Goal: Task Accomplishment & Management: Manage account settings

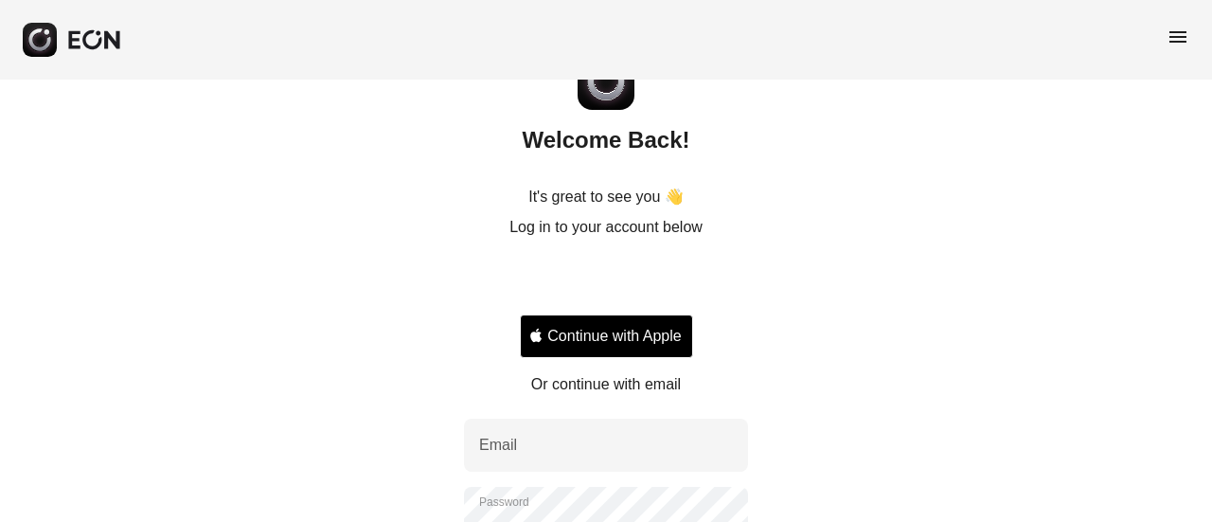
scroll to position [95, 0]
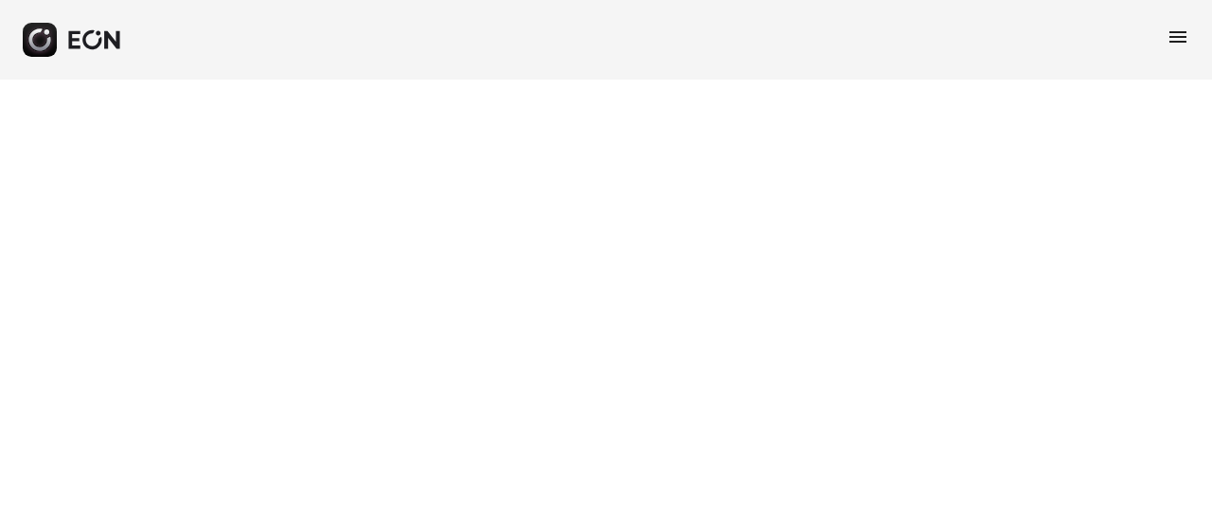
select select "**"
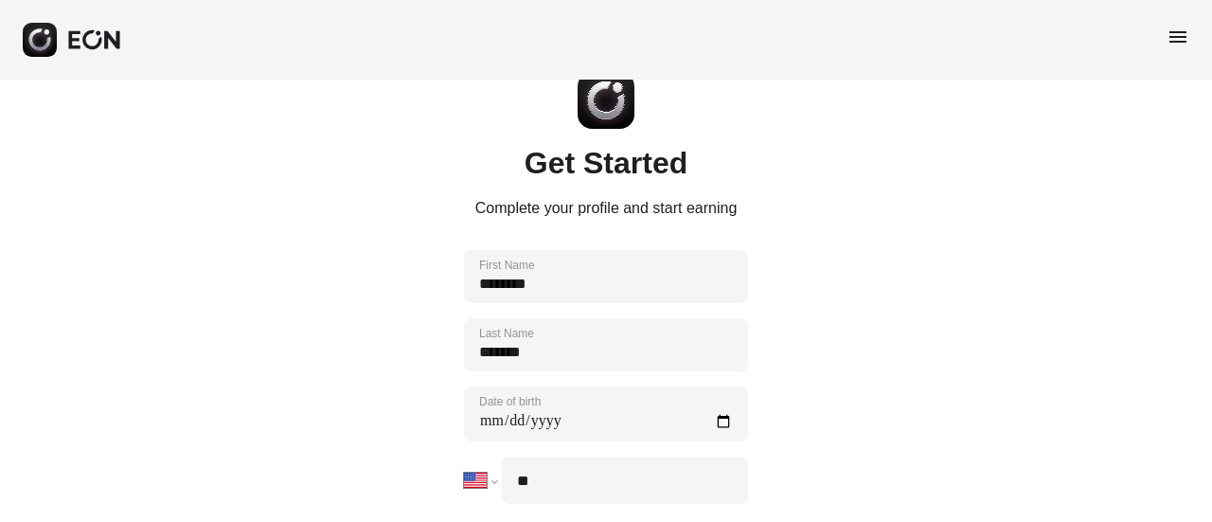
scroll to position [95, 0]
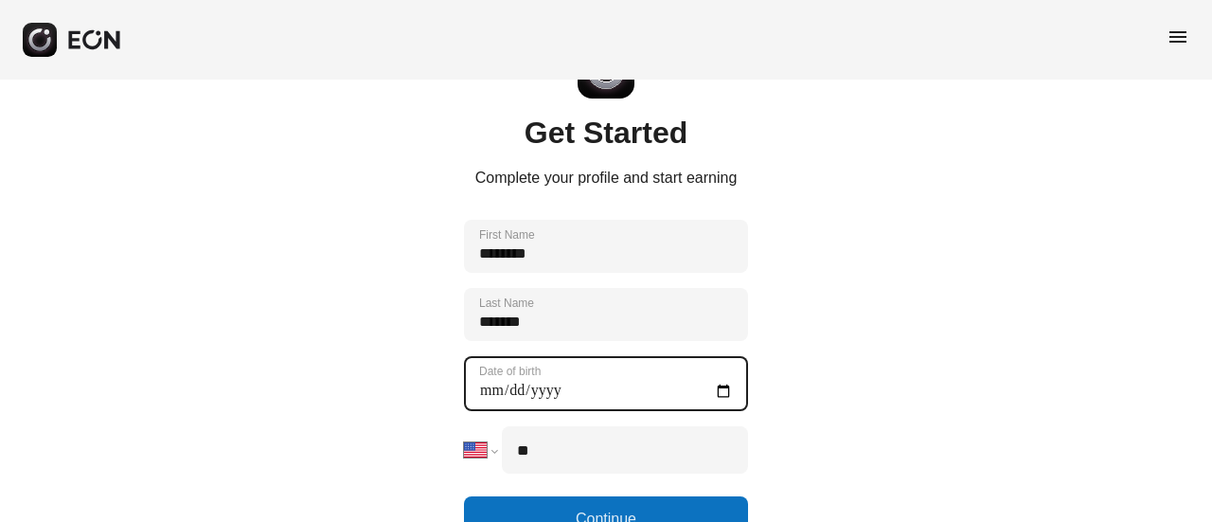
click at [728, 387] on birth "Date of birth" at bounding box center [606, 383] width 284 height 55
type birth "**********"
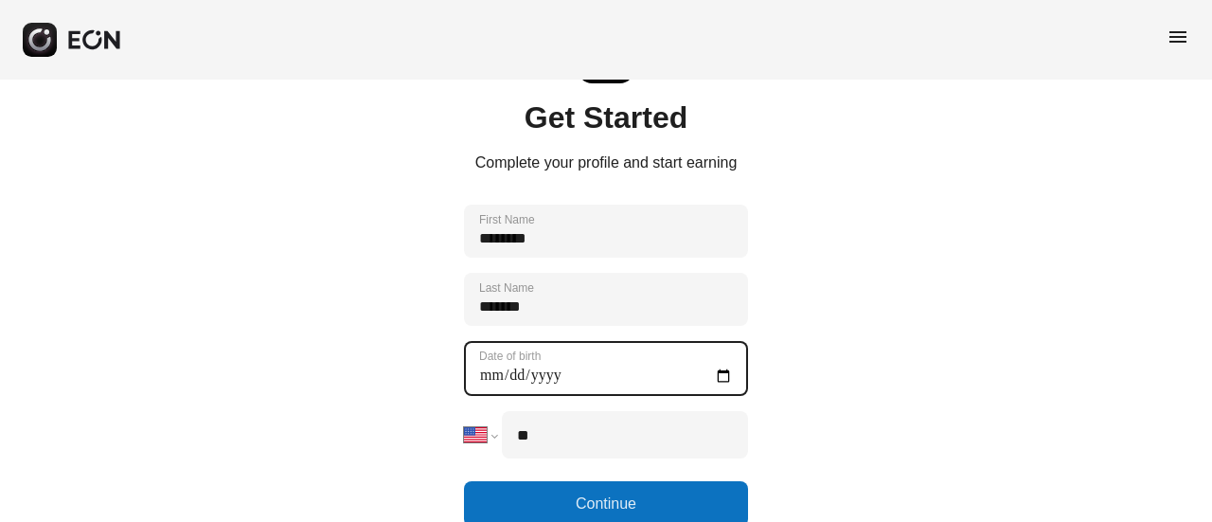
scroll to position [114, 0]
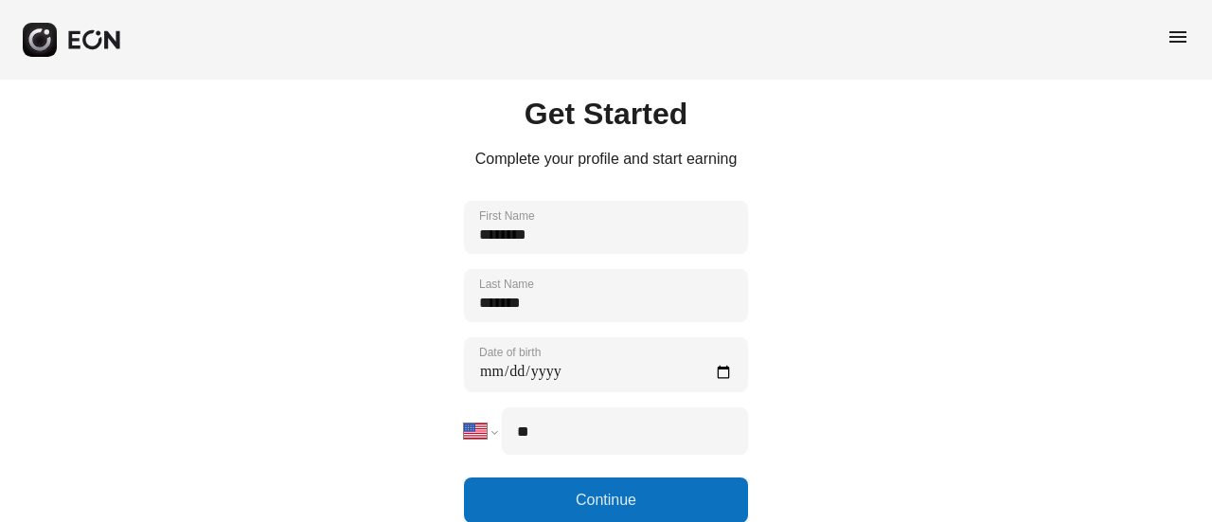
click at [639, 425] on input "**" at bounding box center [625, 430] width 246 height 47
click at [487, 422] on select "**********" at bounding box center [480, 430] width 32 height 47
select select "**"
click at [464, 407] on select "**********" at bounding box center [480, 430] width 32 height 47
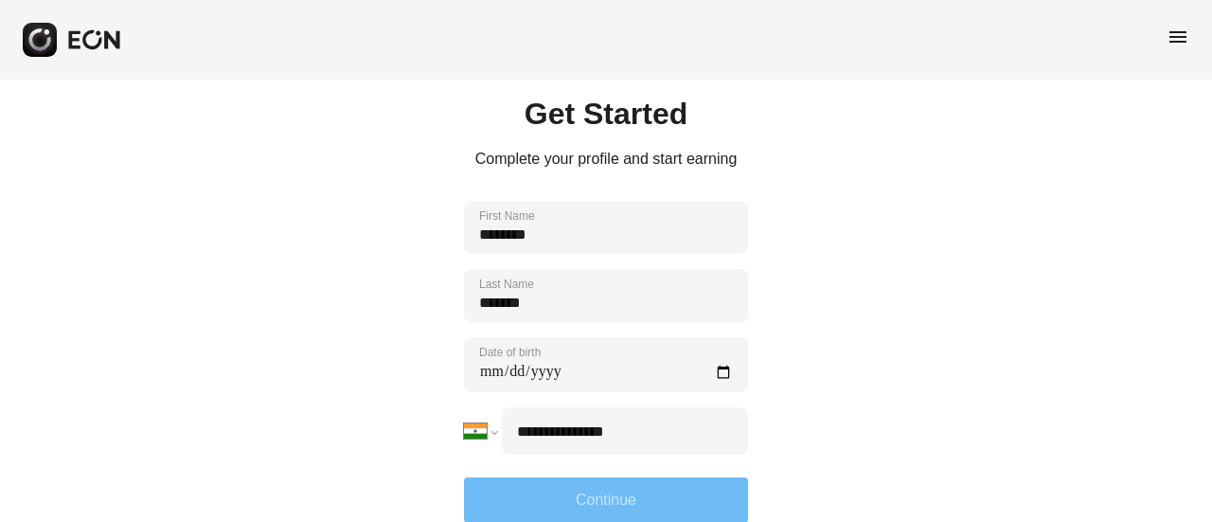
type input "**********"
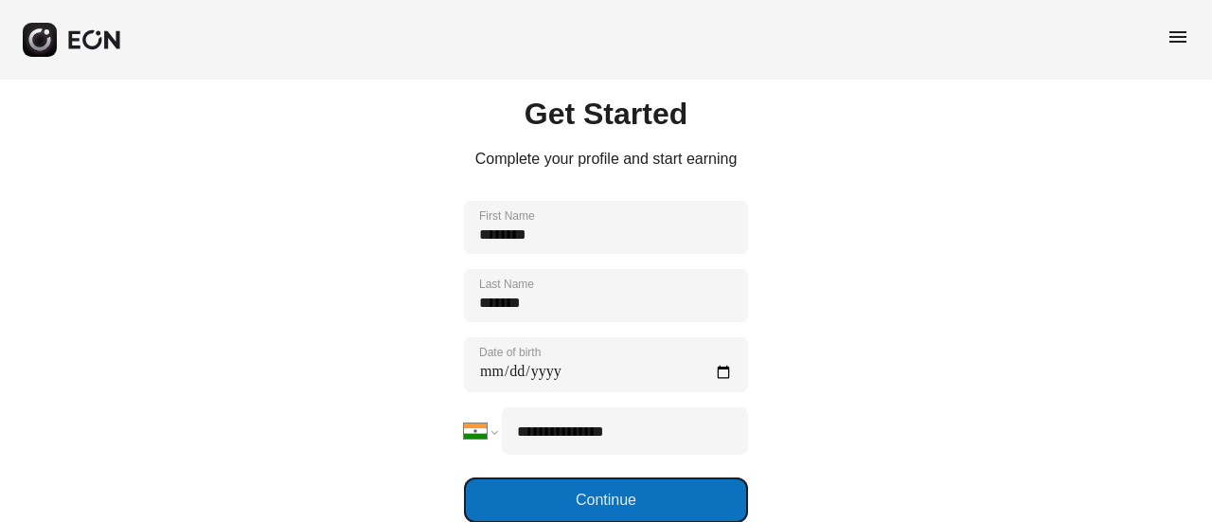
click at [523, 489] on button "Continue" at bounding box center [606, 499] width 284 height 45
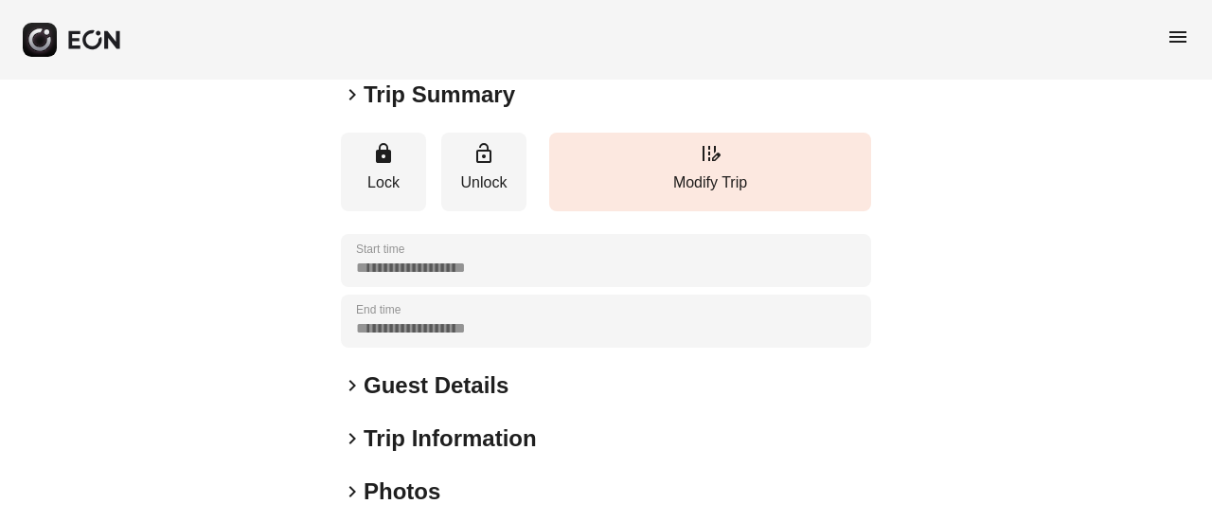
scroll to position [379, 0]
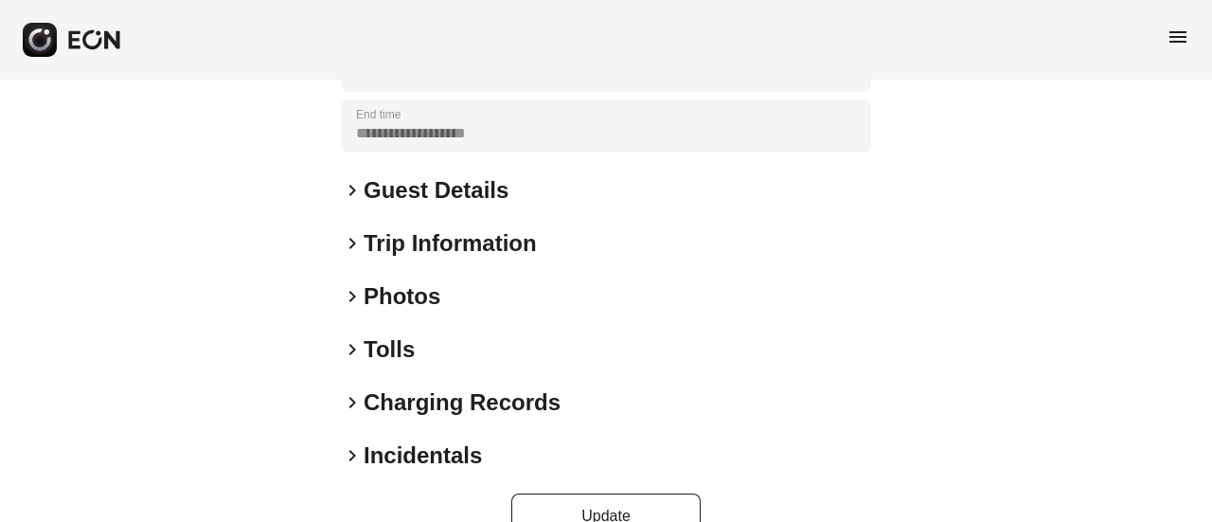
click at [365, 183] on h2 "Guest Details" at bounding box center [435, 190] width 145 height 30
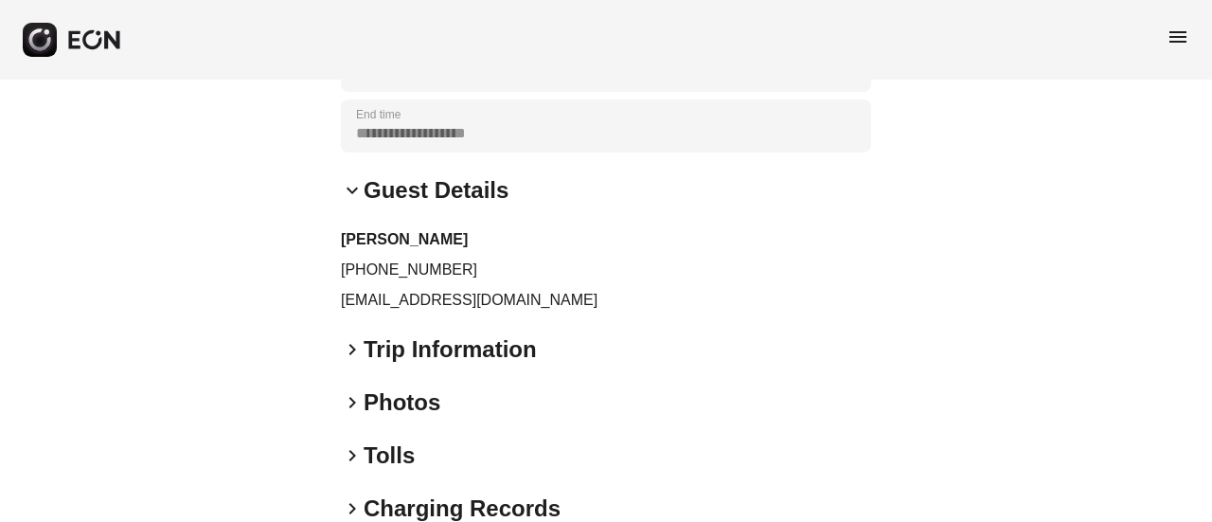
click at [369, 342] on h2 "Trip Information" at bounding box center [449, 349] width 173 height 30
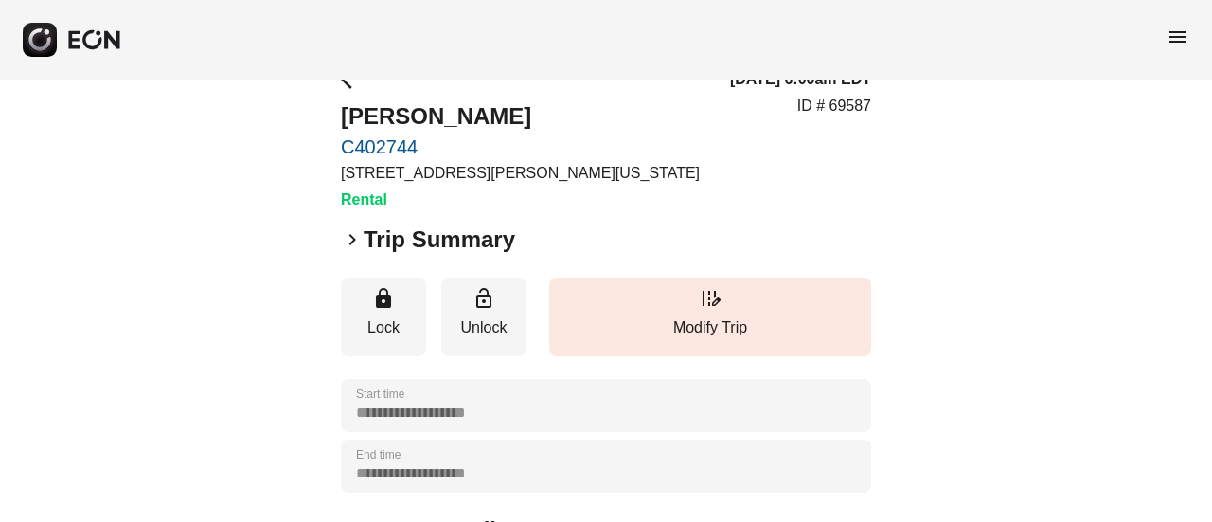
scroll to position [0, 0]
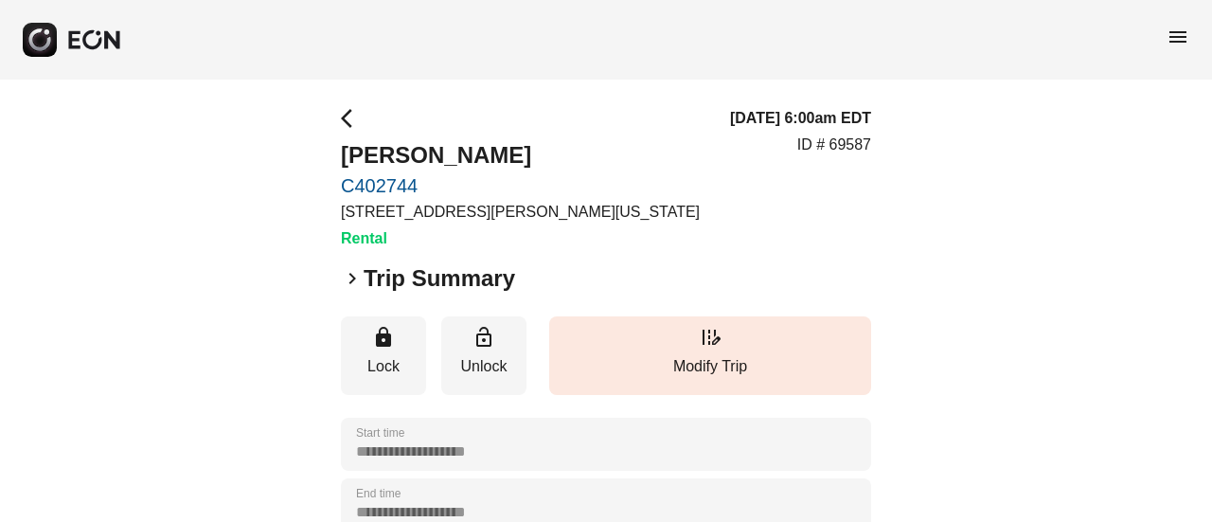
click at [345, 241] on h3 "Rental" at bounding box center [520, 238] width 359 height 23
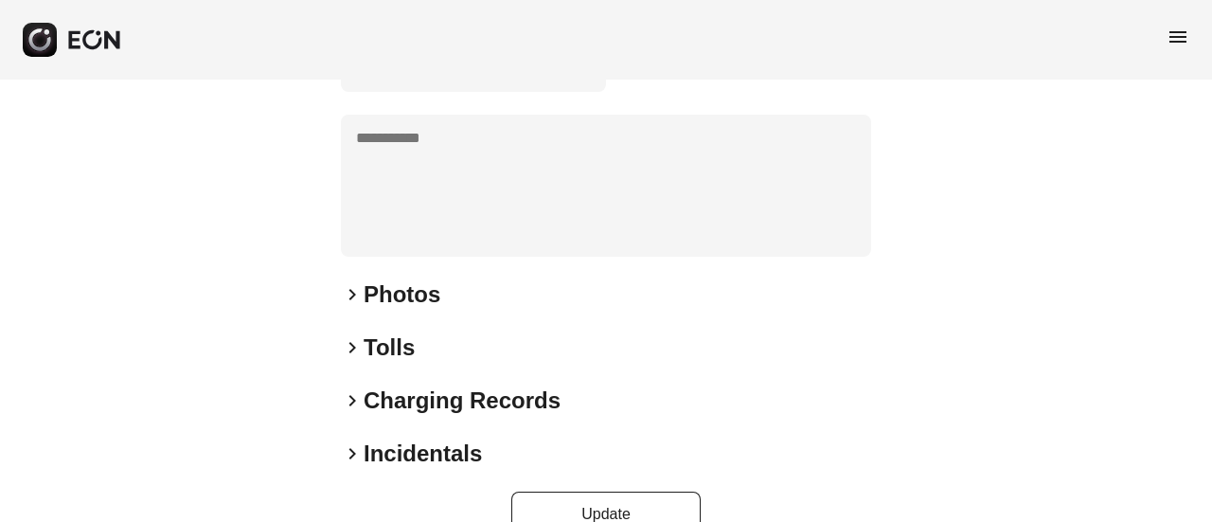
scroll to position [844, 0]
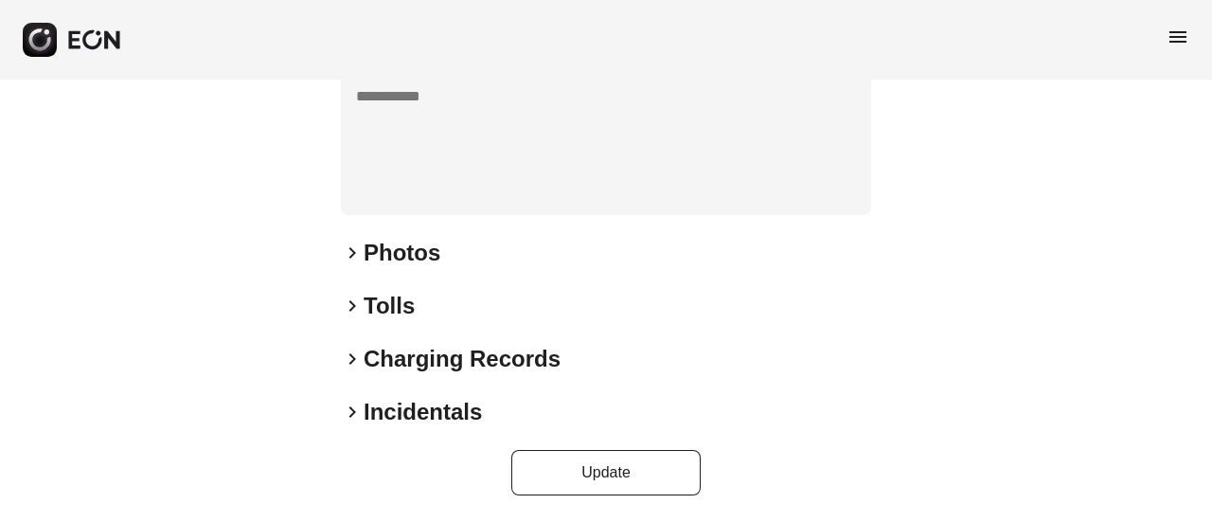
click at [411, 408] on h2 "Incidentals" at bounding box center [422, 412] width 118 height 30
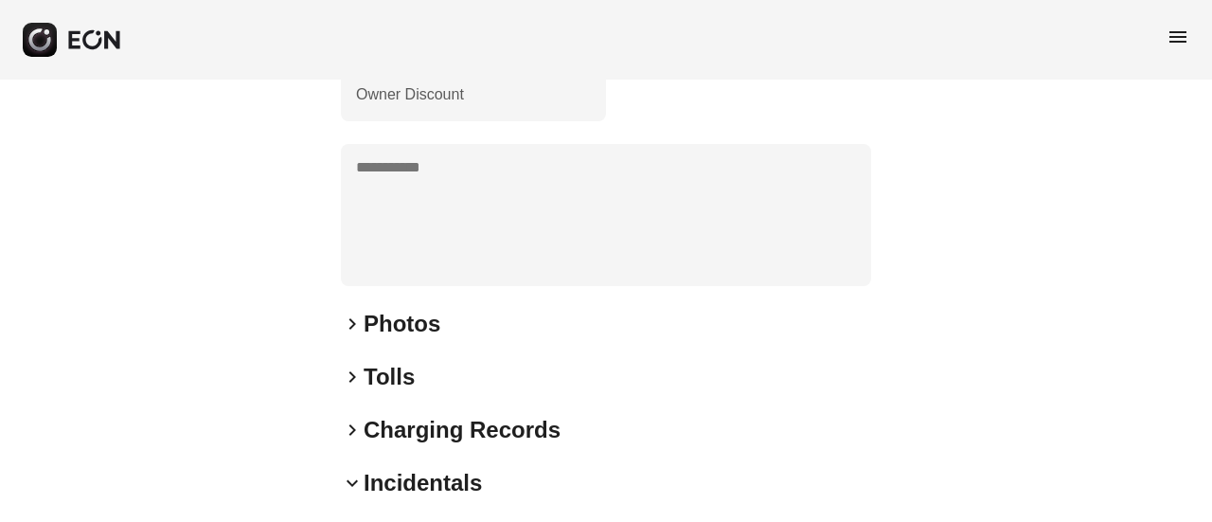
scroll to position [947, 0]
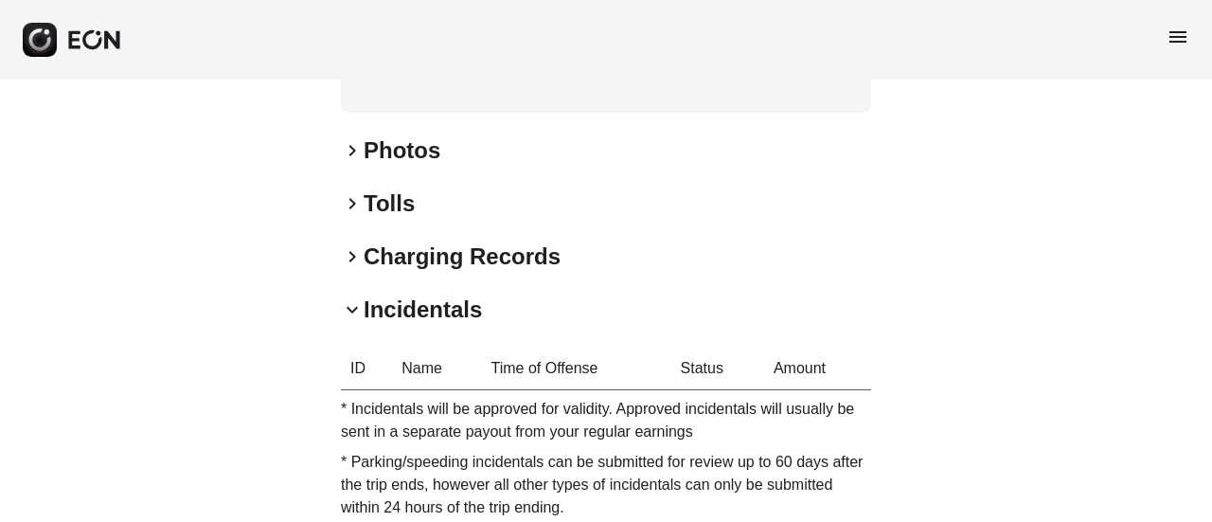
click at [373, 163] on h2 "Photos" at bounding box center [401, 150] width 77 height 30
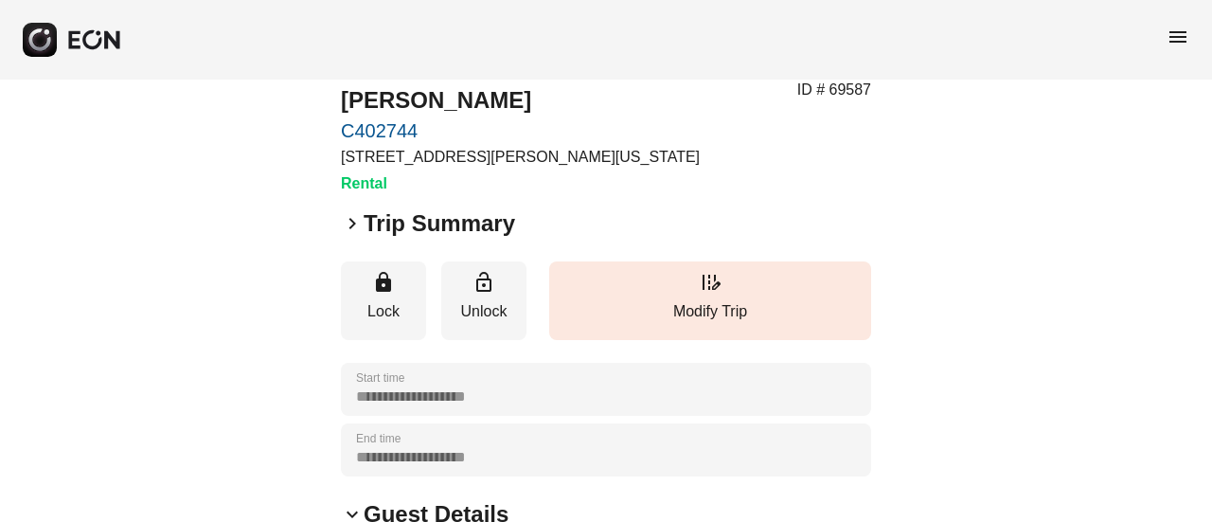
scroll to position [0, 0]
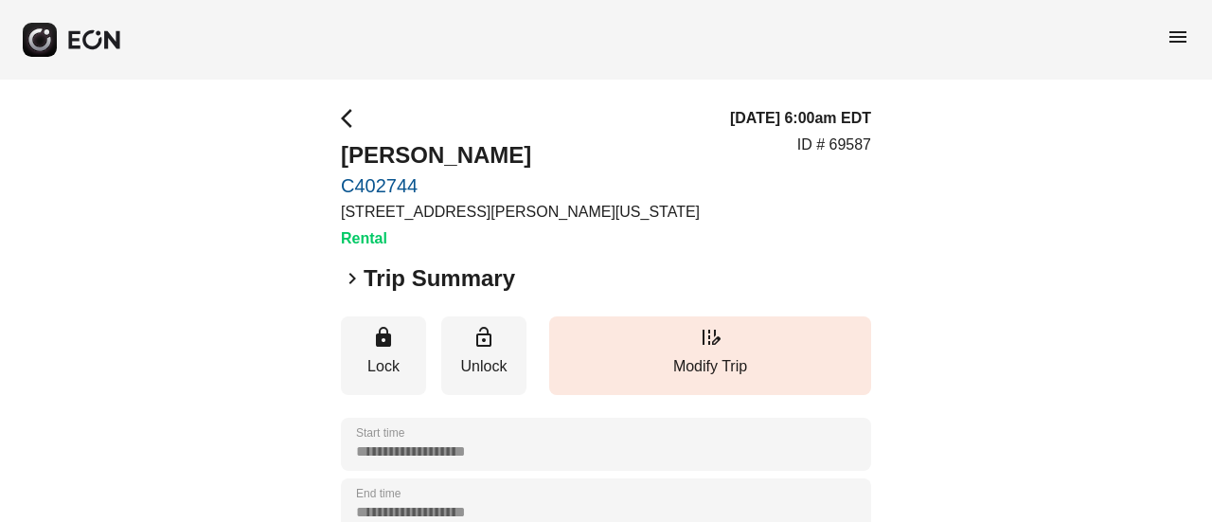
drag, startPoint x: 378, startPoint y: 132, endPoint x: 365, endPoint y: 126, distance: 13.6
click at [369, 129] on div "arrow_back_ios [PERSON_NAME] C402744 [STREET_ADDRESS][PERSON_NAME][US_STATE] Re…" at bounding box center [520, 178] width 359 height 143
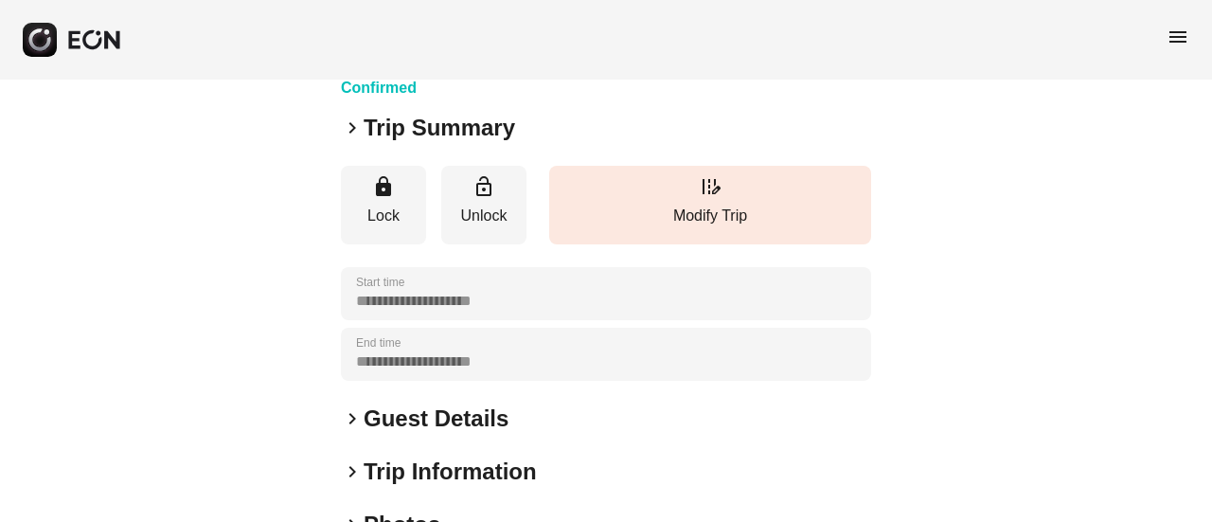
scroll to position [189, 0]
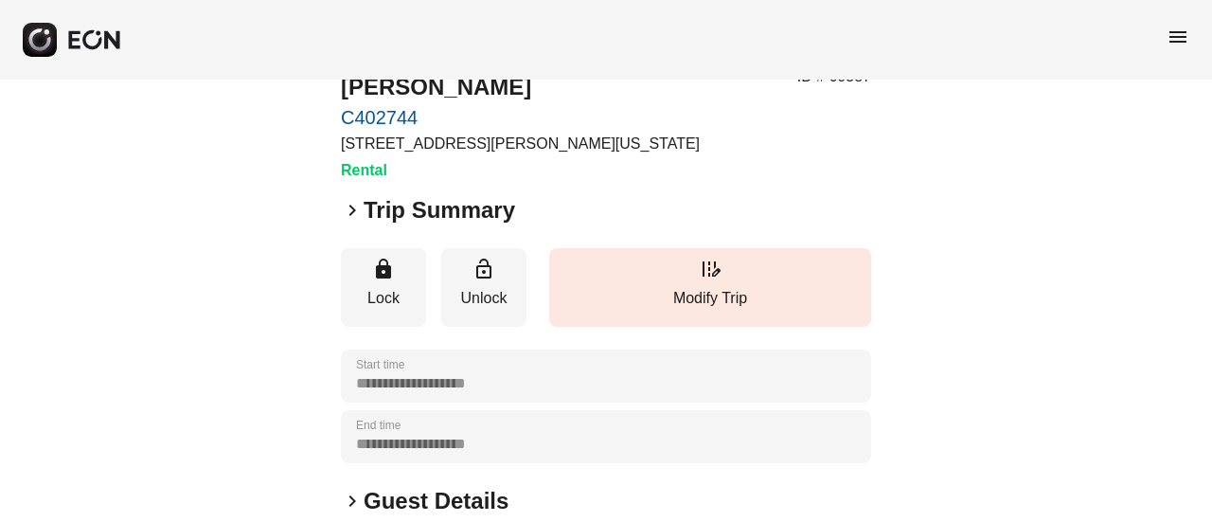
scroll to position [95, 0]
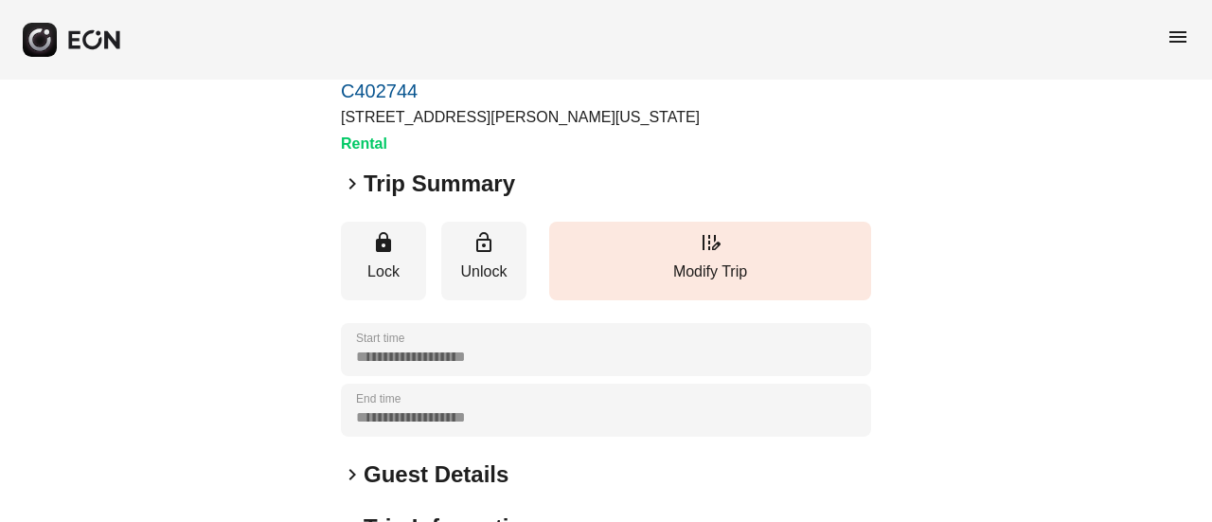
click at [360, 183] on span "keyboard_arrow_right" at bounding box center [352, 183] width 23 height 23
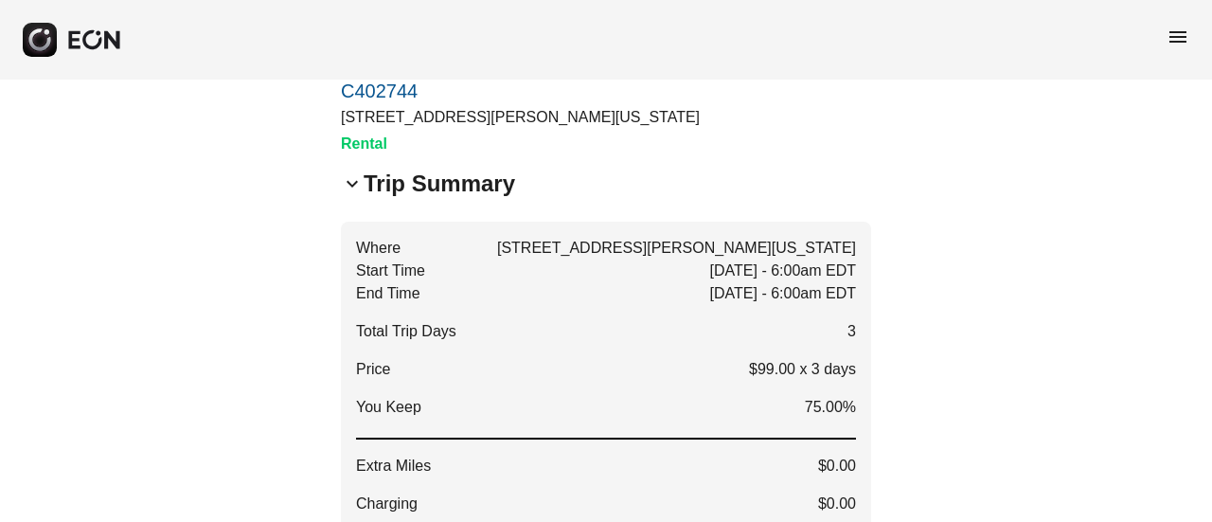
click at [345, 149] on h3 "Rental" at bounding box center [520, 144] width 359 height 23
drag, startPoint x: 337, startPoint y: 139, endPoint x: 397, endPoint y: 145, distance: 59.9
click at [362, 184] on span "keyboard_arrow_down" at bounding box center [352, 183] width 23 height 23
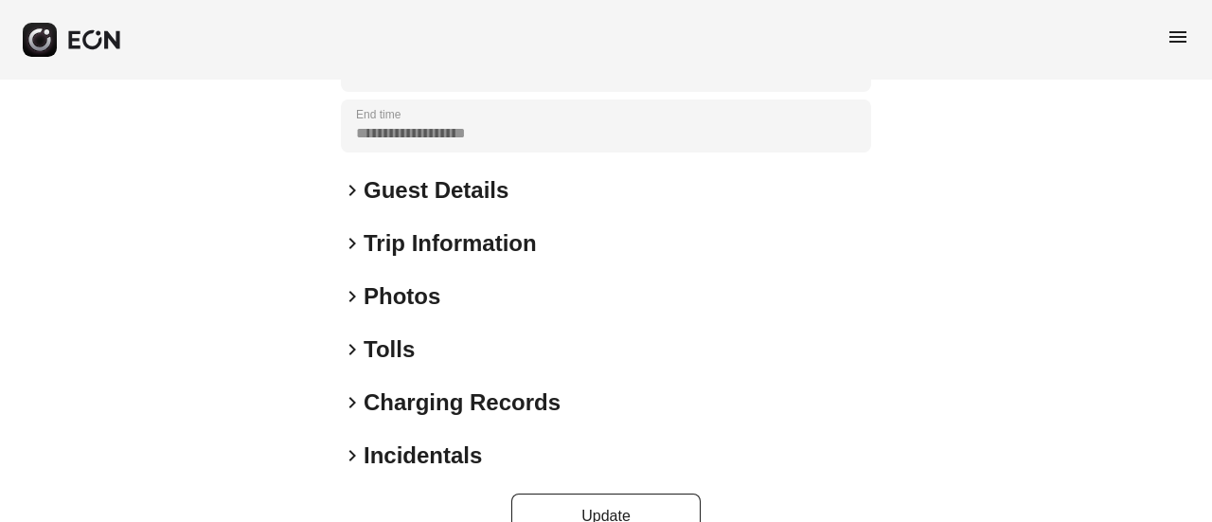
scroll to position [422, 0]
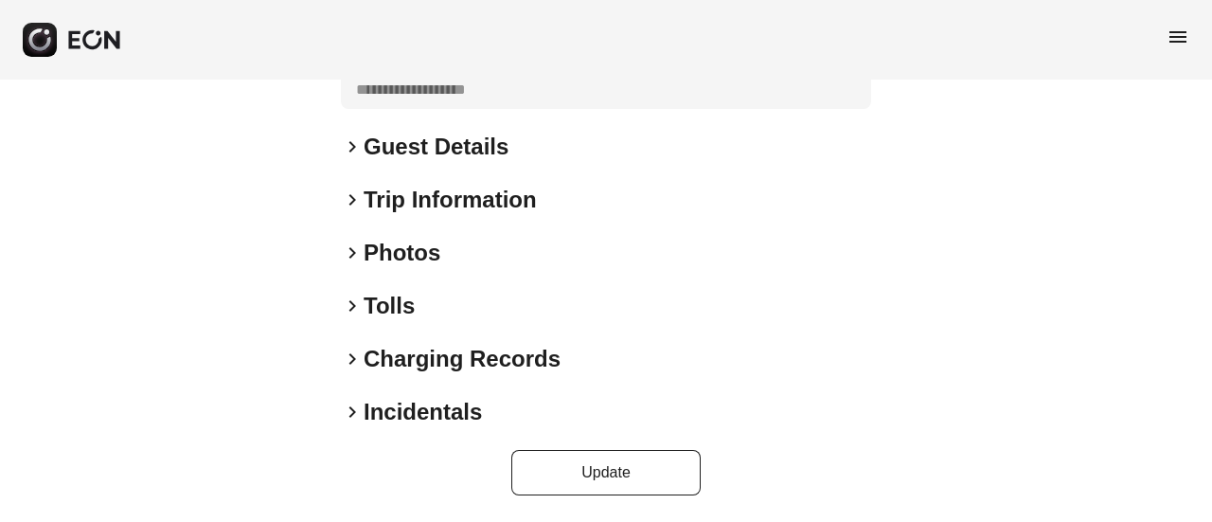
click at [374, 257] on h2 "Photos" at bounding box center [401, 253] width 77 height 30
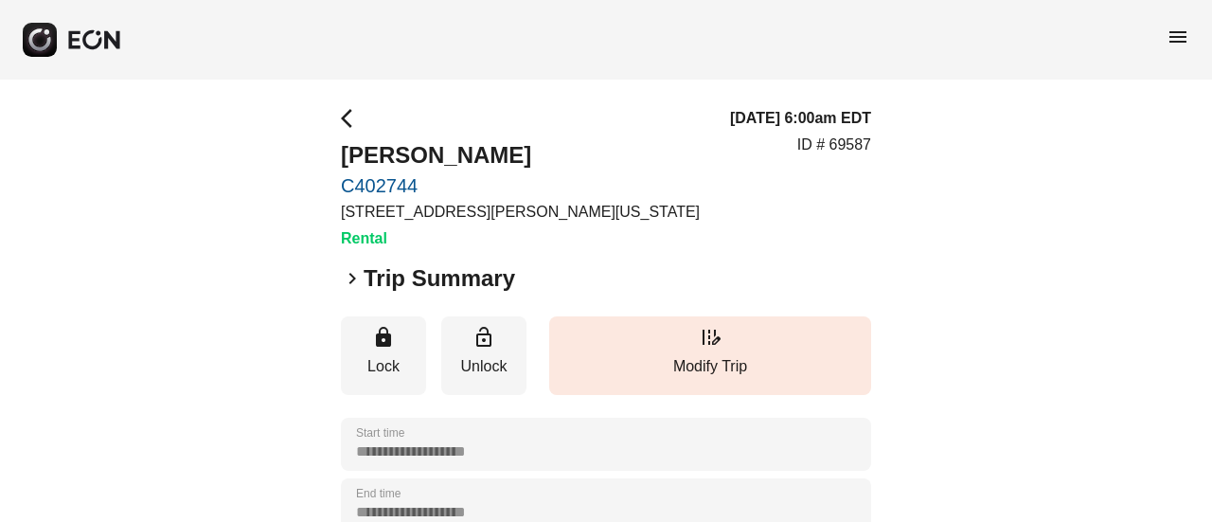
scroll to position [473, 0]
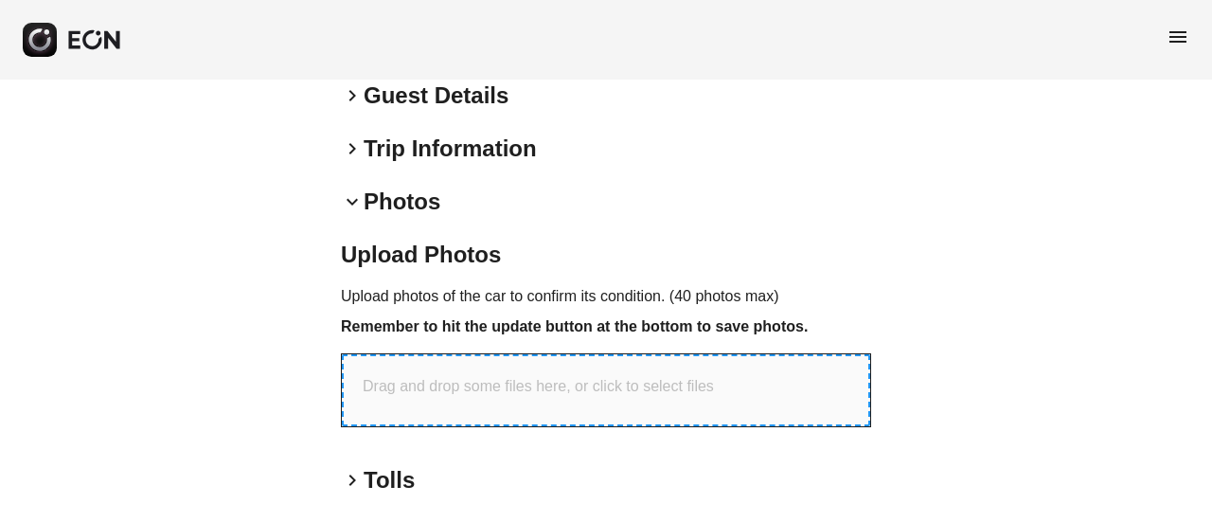
click at [471, 396] on p "Drag and drop some files here, or click to select files" at bounding box center [538, 386] width 351 height 23
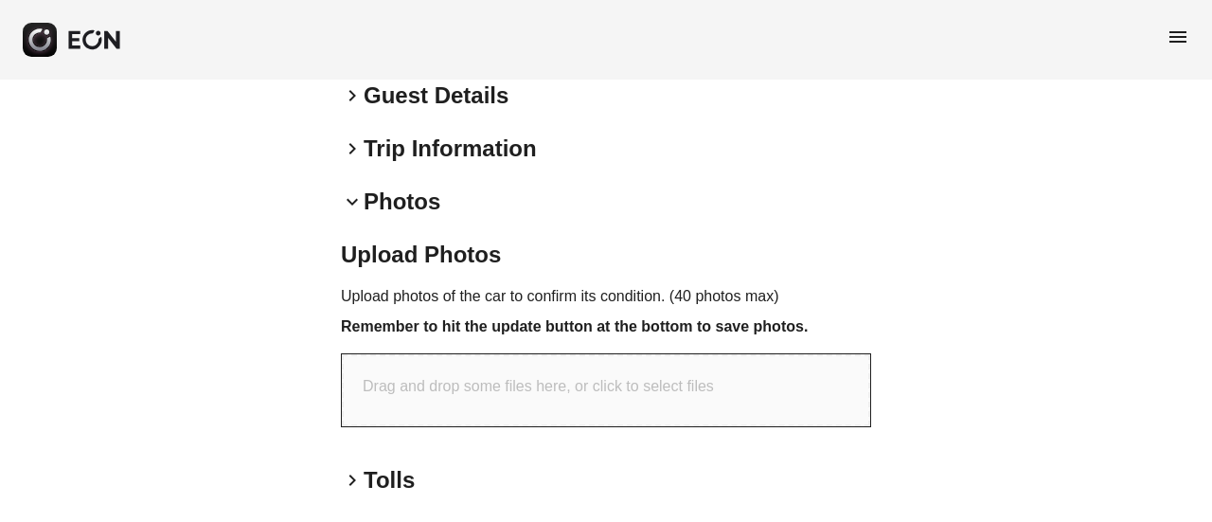
type input "**********"
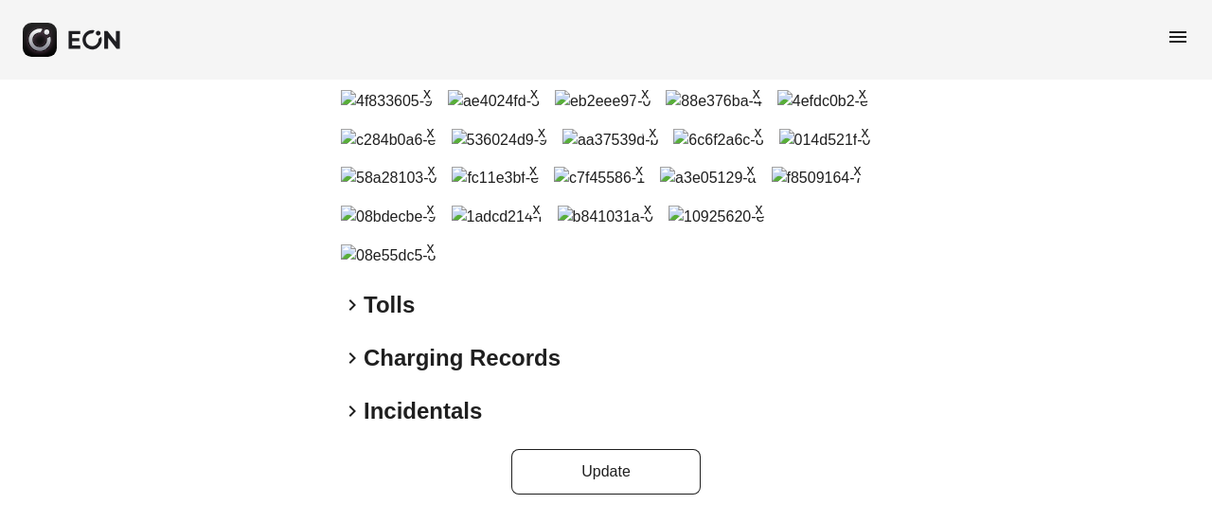
scroll to position [1187, 0]
click at [566, 452] on button "Update" at bounding box center [605, 471] width 189 height 45
click at [657, 469] on button "Update" at bounding box center [605, 471] width 189 height 45
click at [665, 457] on button "Update" at bounding box center [605, 471] width 189 height 45
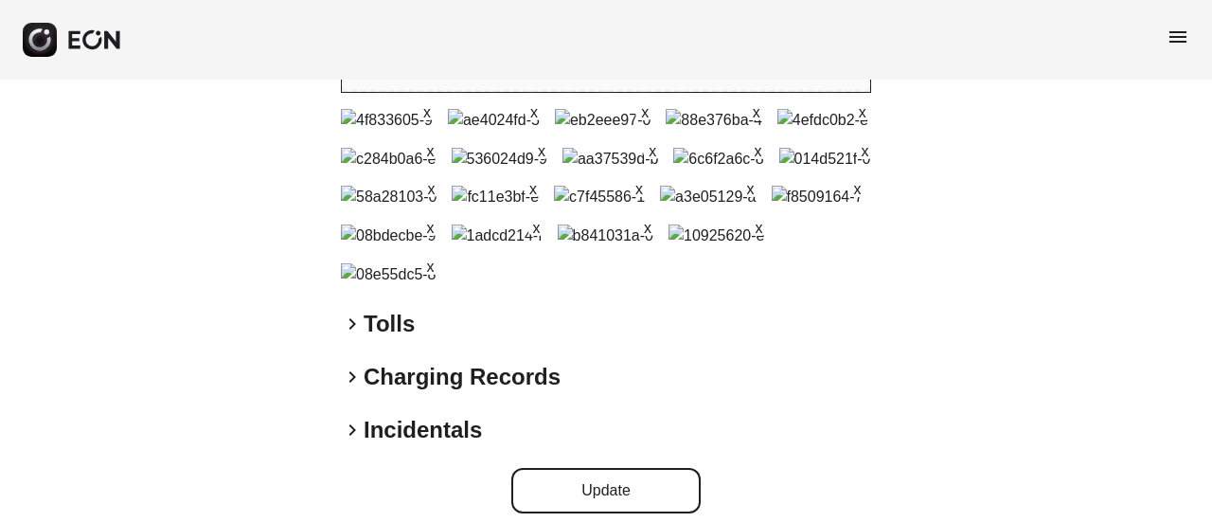
scroll to position [714, 0]
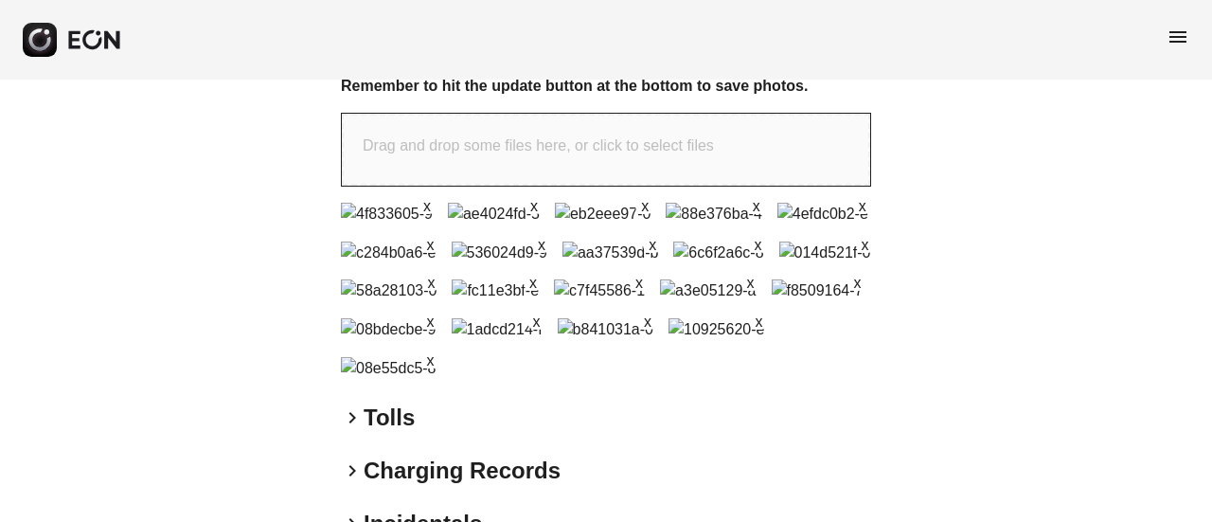
click at [1179, 27] on span "menu" at bounding box center [1177, 37] width 23 height 23
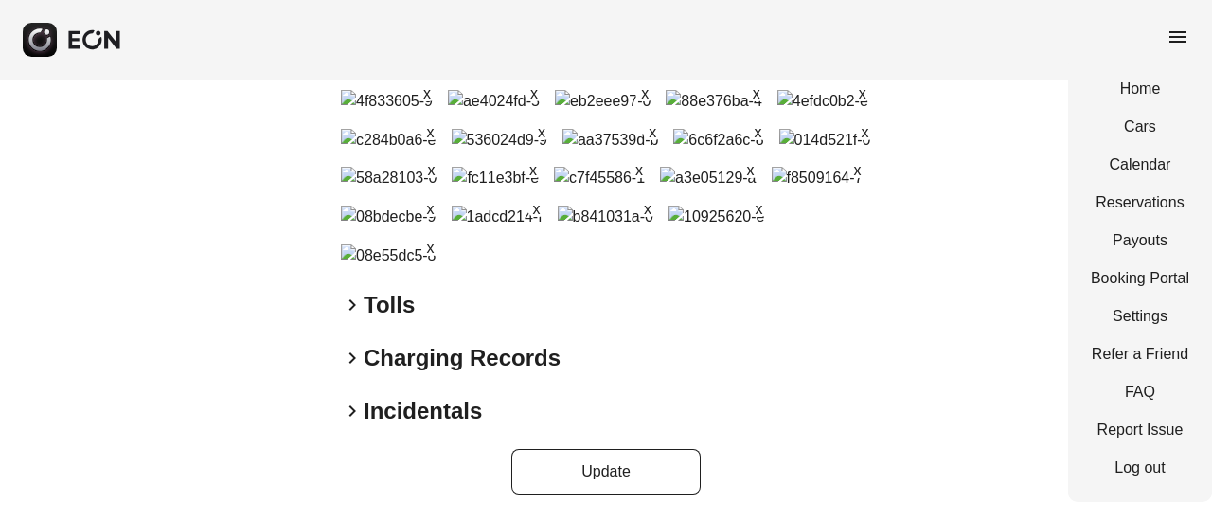
scroll to position [903, 0]
click at [1155, 462] on link "Log out" at bounding box center [1139, 467] width 98 height 23
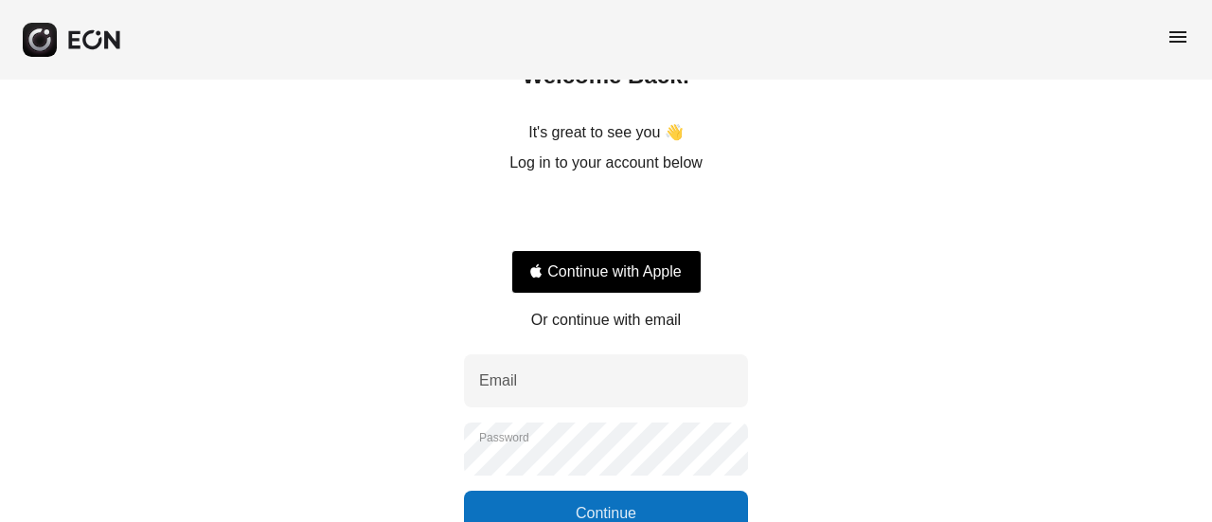
scroll to position [248, 0]
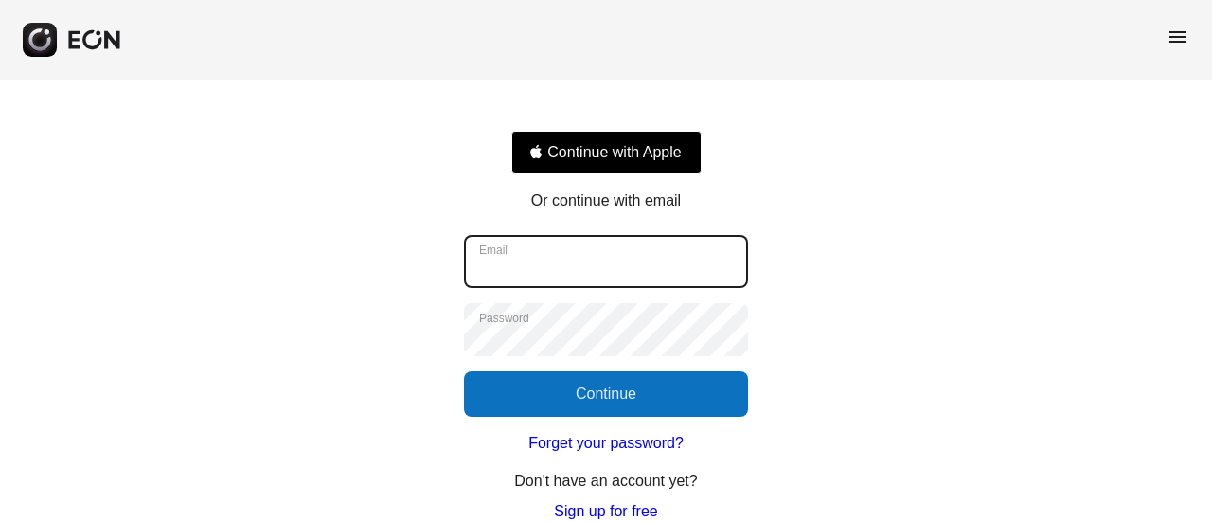
click at [558, 236] on input "Email" at bounding box center [606, 261] width 284 height 53
type input "**********"
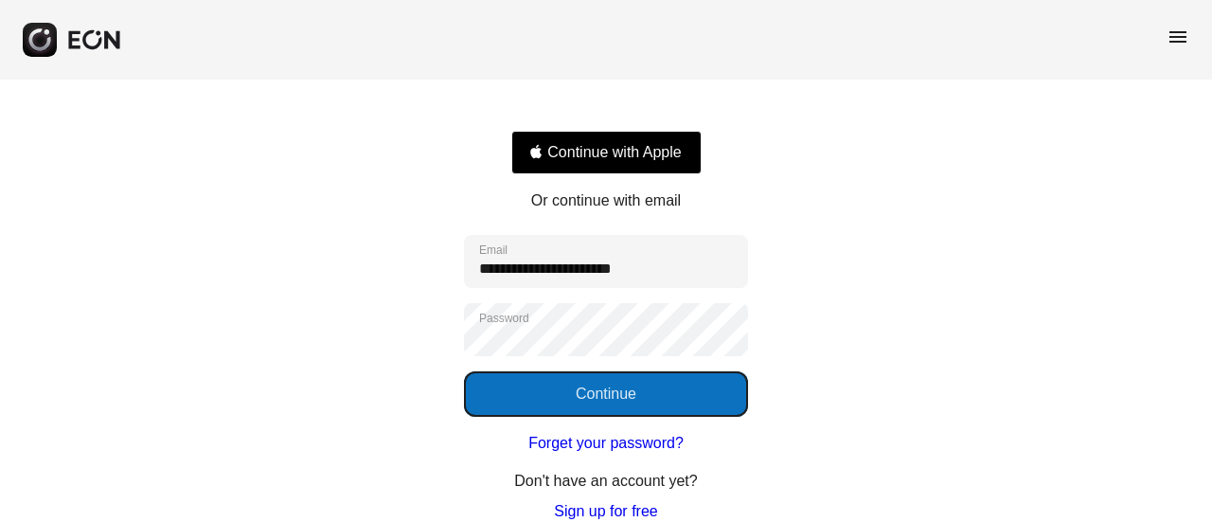
click at [623, 405] on button "Continue" at bounding box center [606, 393] width 284 height 45
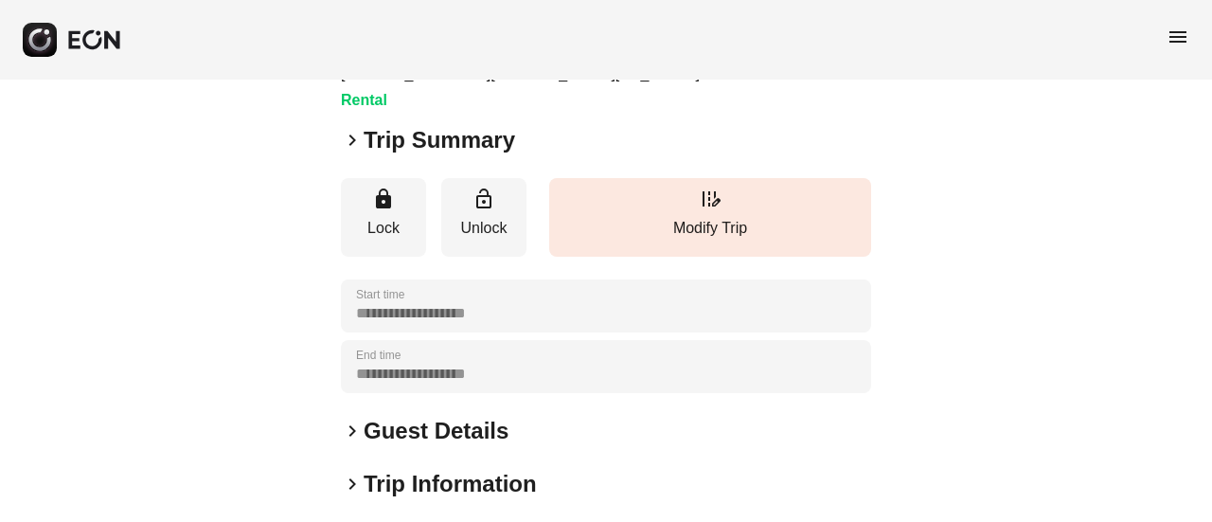
scroll to position [379, 0]
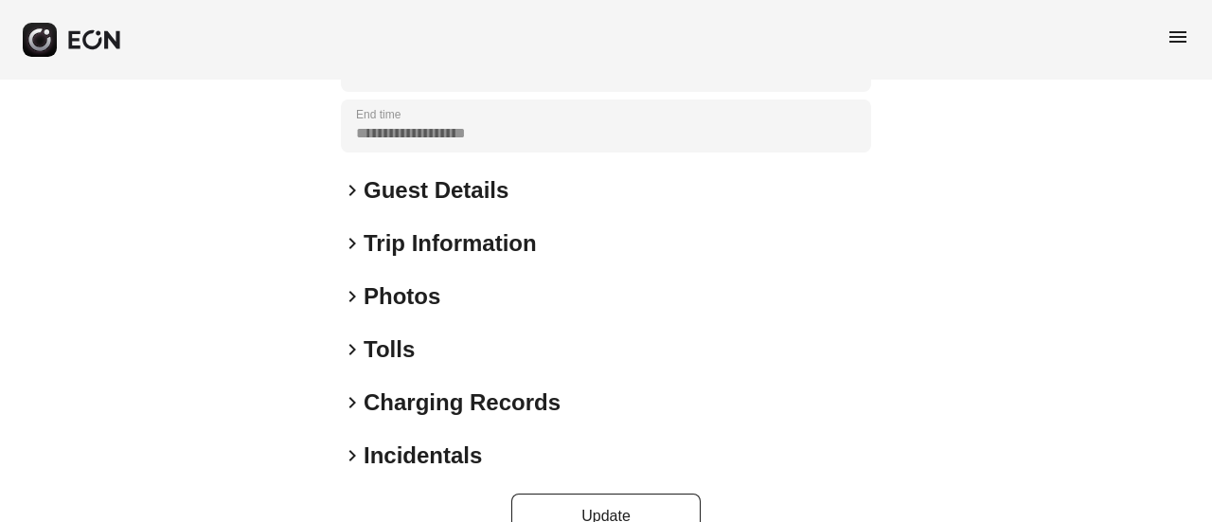
click at [388, 293] on h2 "Photos" at bounding box center [401, 296] width 77 height 30
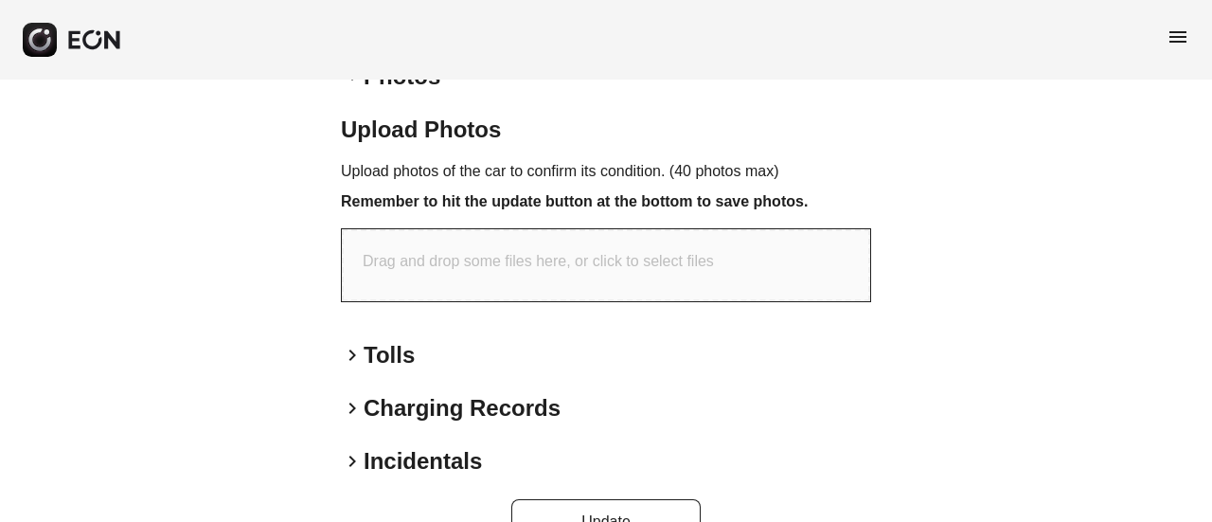
scroll to position [647, 0]
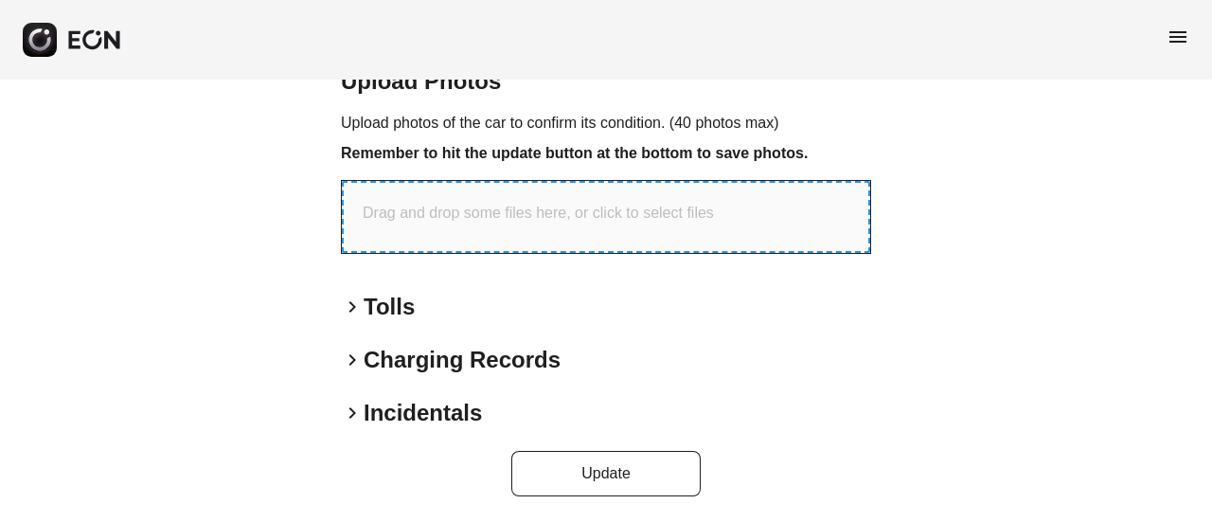
click at [462, 210] on p "Drag and drop some files here, or click to select files" at bounding box center [538, 213] width 351 height 23
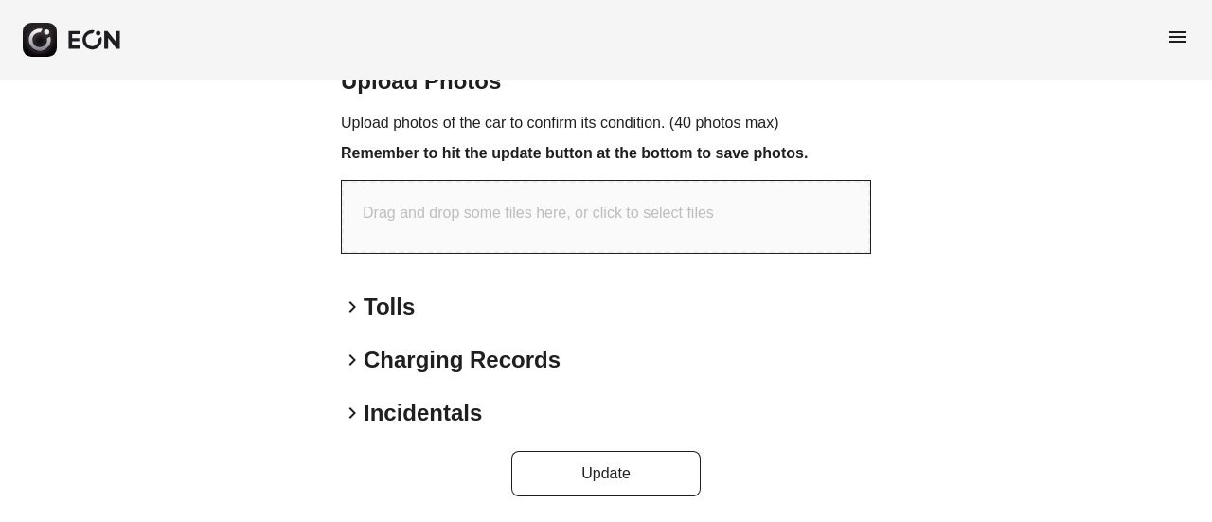
type input "**********"
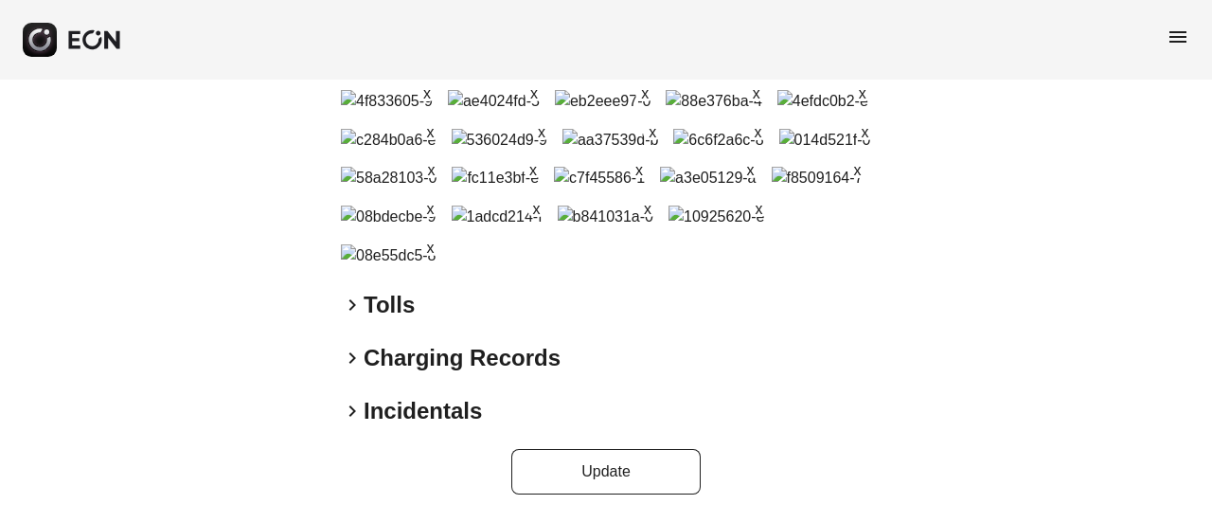
scroll to position [1187, 0]
click at [576, 470] on button "Update" at bounding box center [605, 471] width 189 height 45
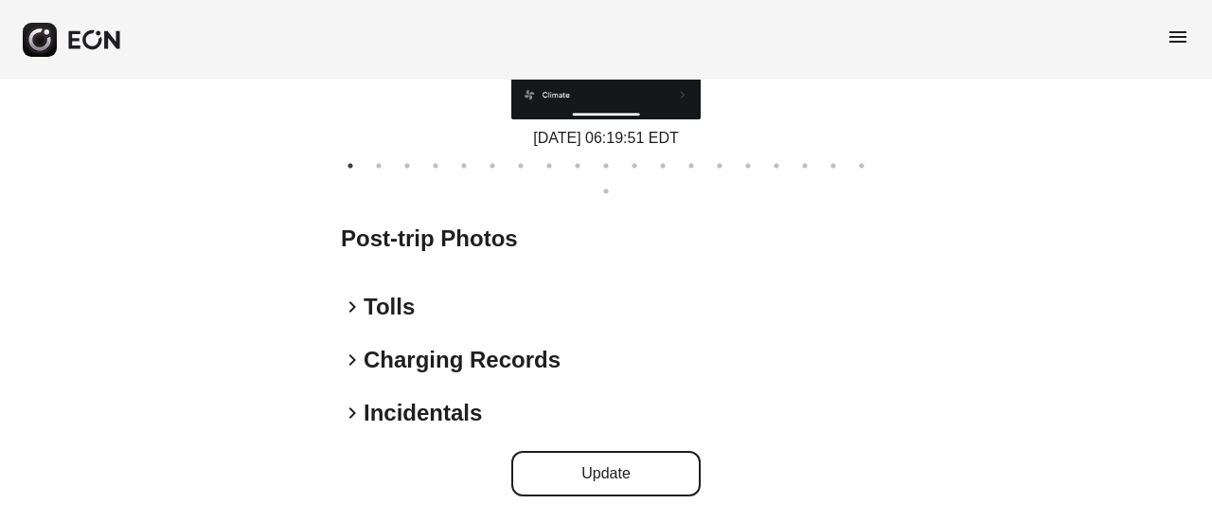
scroll to position [1242, 0]
click at [428, 239] on h2 "Post-trip Photos" at bounding box center [606, 237] width 530 height 30
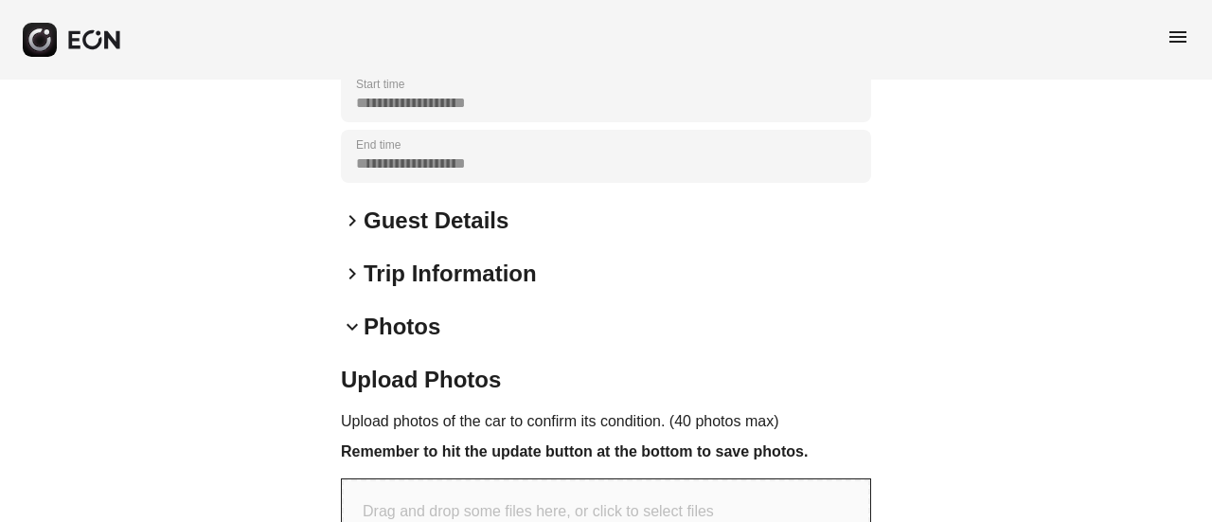
scroll to position [379, 0]
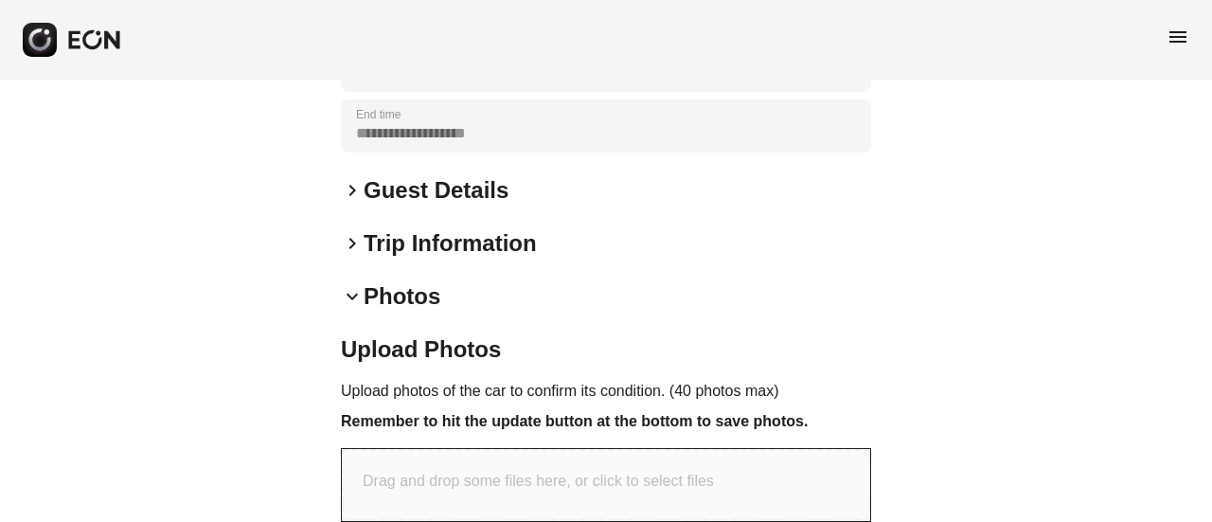
click at [399, 193] on h2 "Guest Details" at bounding box center [435, 190] width 145 height 30
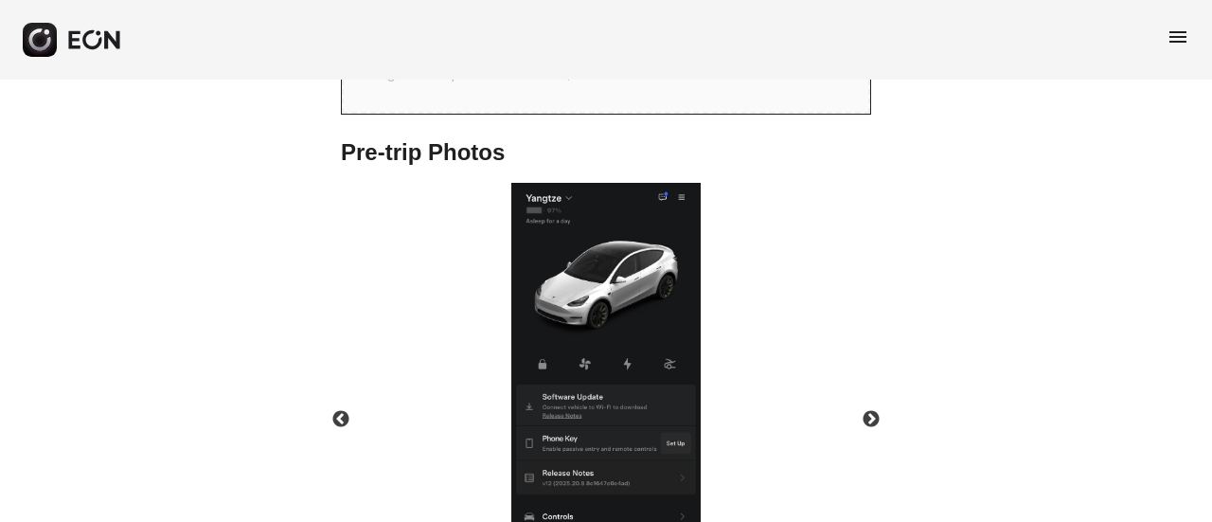
scroll to position [947, 0]
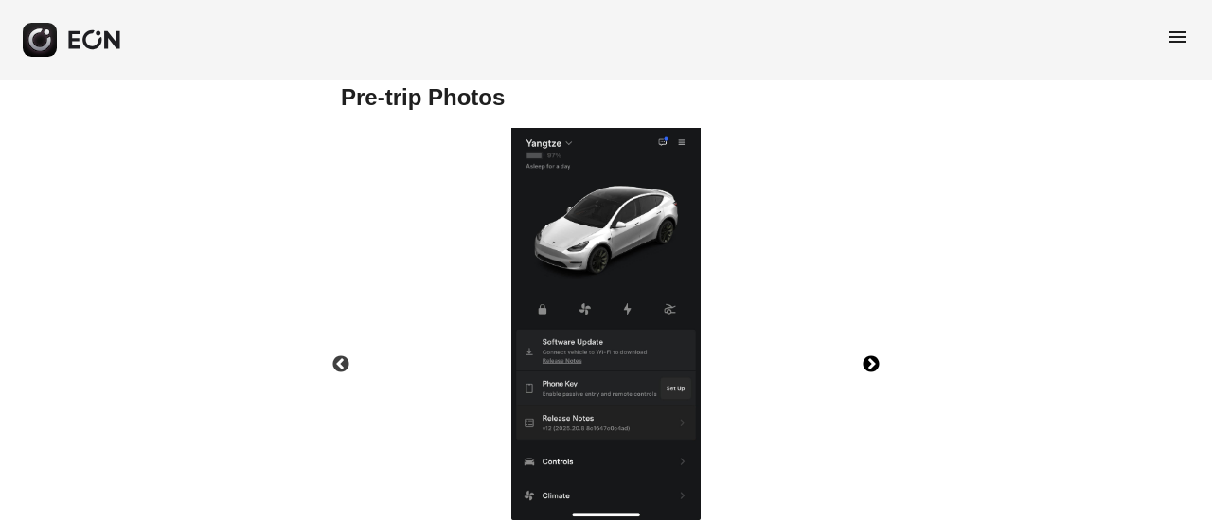
click at [871, 353] on button "Next" at bounding box center [871, 364] width 66 height 66
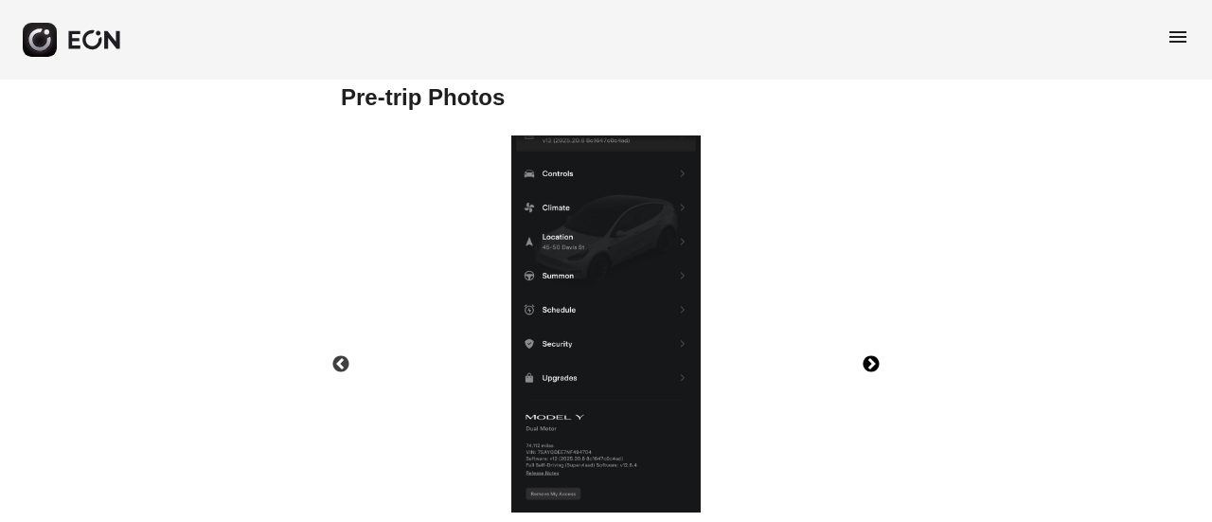
click at [871, 353] on button "Next" at bounding box center [871, 364] width 66 height 66
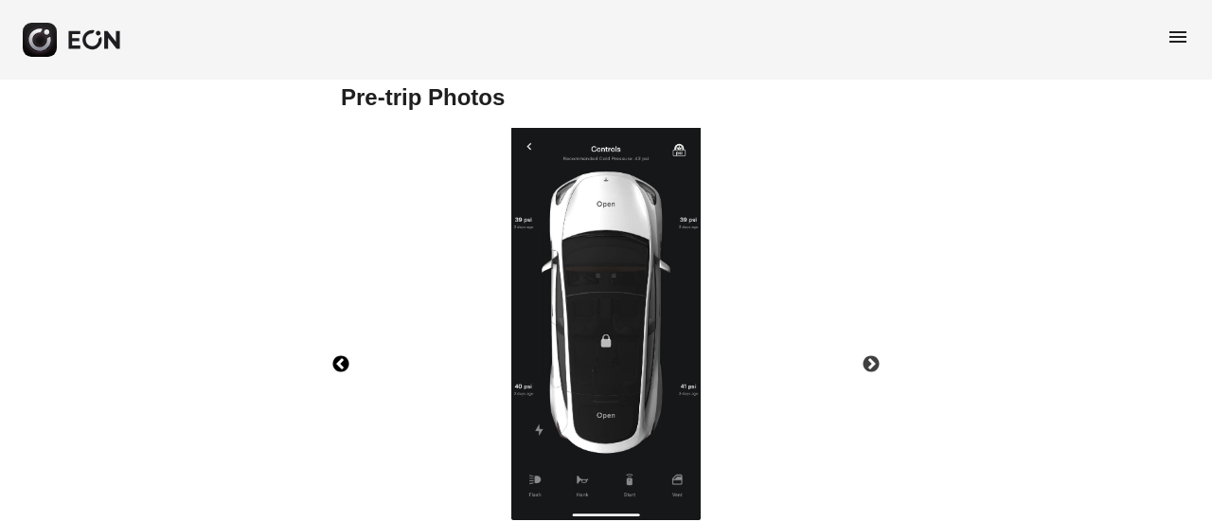
click at [353, 353] on button "Previous" at bounding box center [341, 364] width 66 height 66
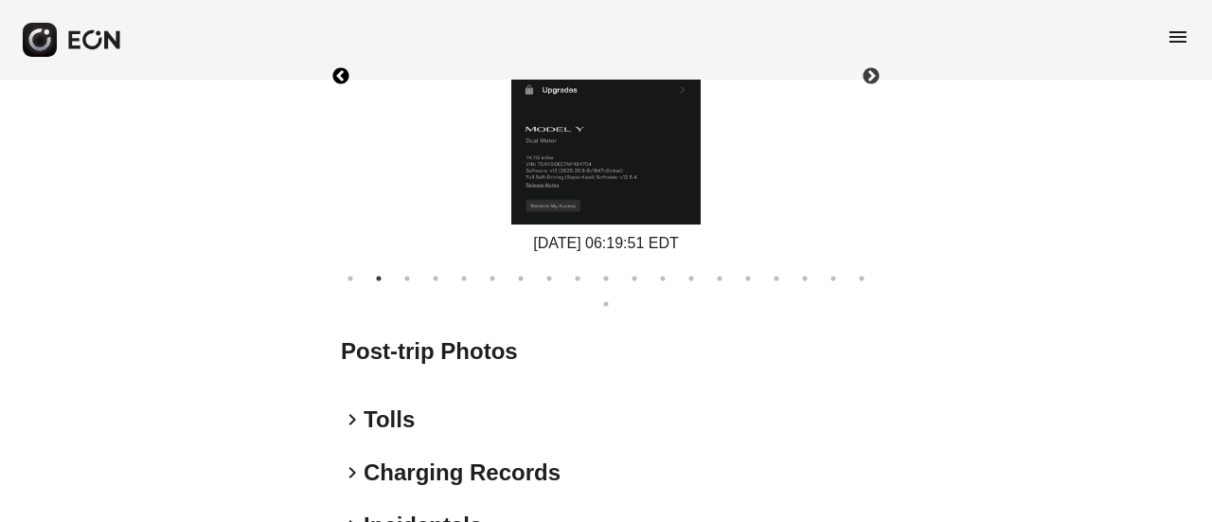
scroll to position [1159, 0]
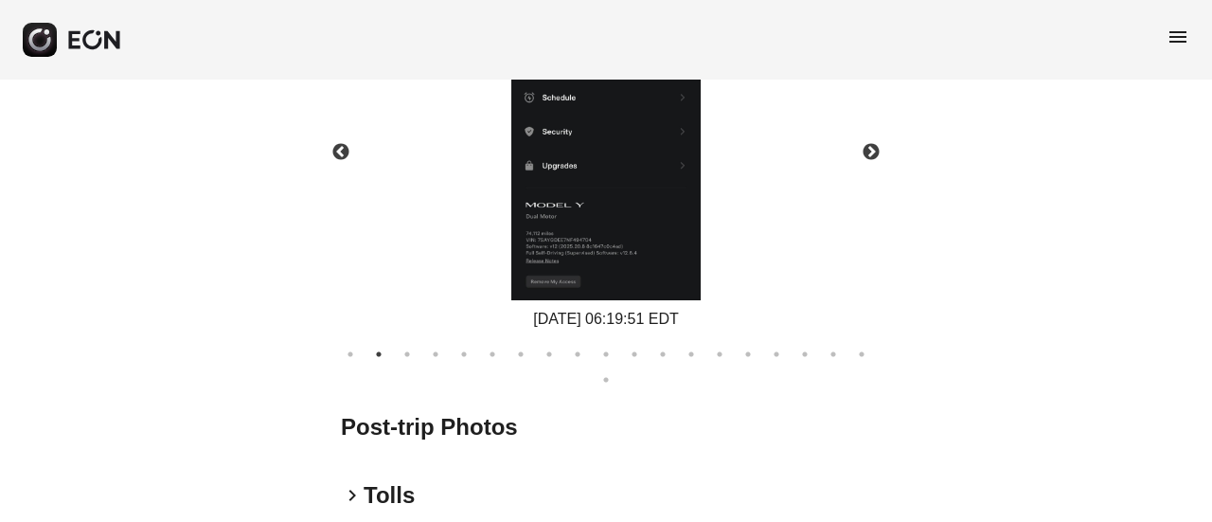
click at [93, 33] on icon "button" at bounding box center [94, 39] width 56 height 21
